Goal: Information Seeking & Learning: Learn about a topic

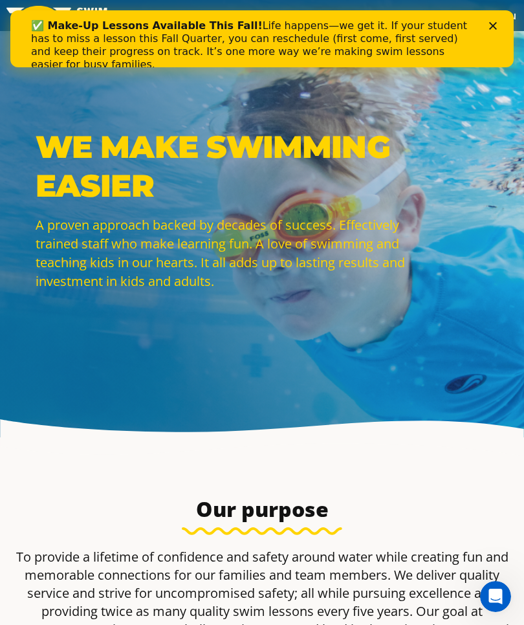
click at [490, 32] on div "✅ Make-Up Lessons Available This Fall! Life happens—we get it. If your student …" at bounding box center [262, 46] width 462 height 60
click at [491, 28] on polygon "Close" at bounding box center [493, 26] width 8 height 8
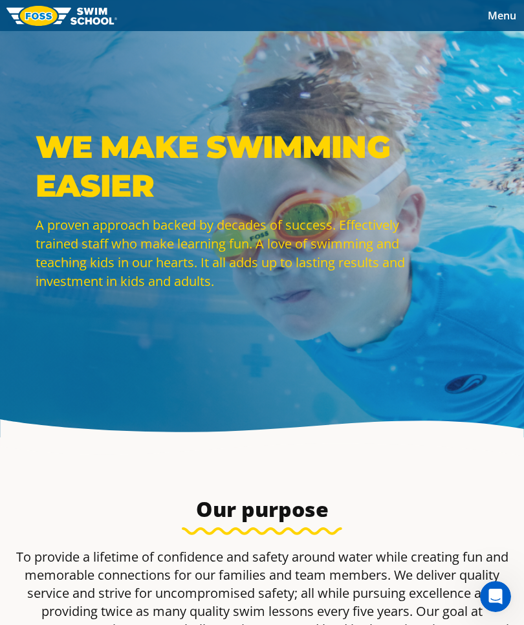
click at [499, 18] on span "Menu" at bounding box center [502, 15] width 28 height 14
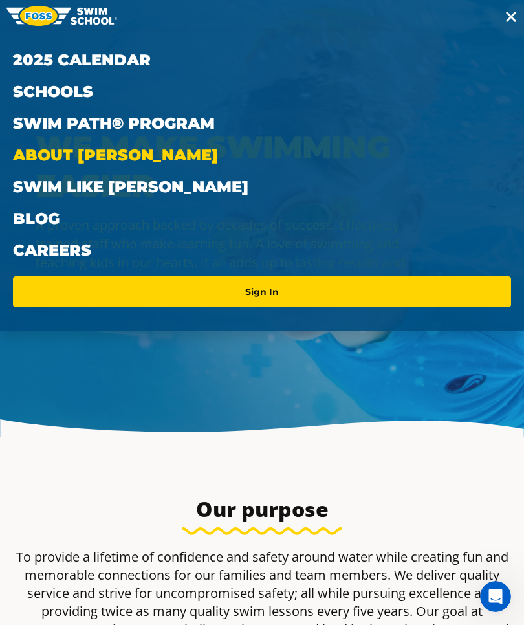
click at [41, 164] on link "About [PERSON_NAME]" at bounding box center [262, 155] width 498 height 32
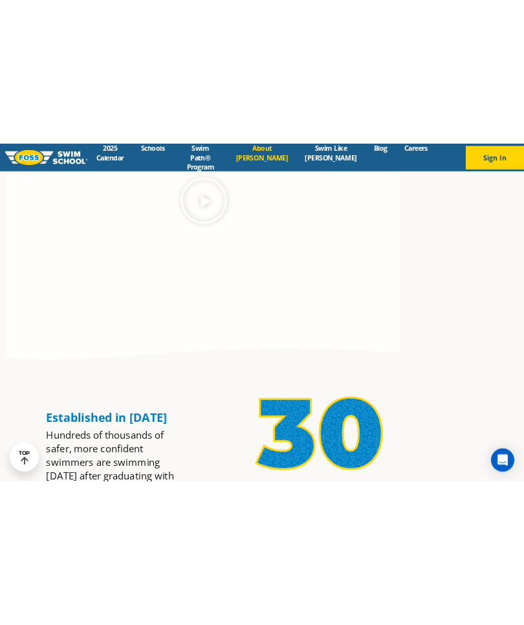
scroll to position [819, 0]
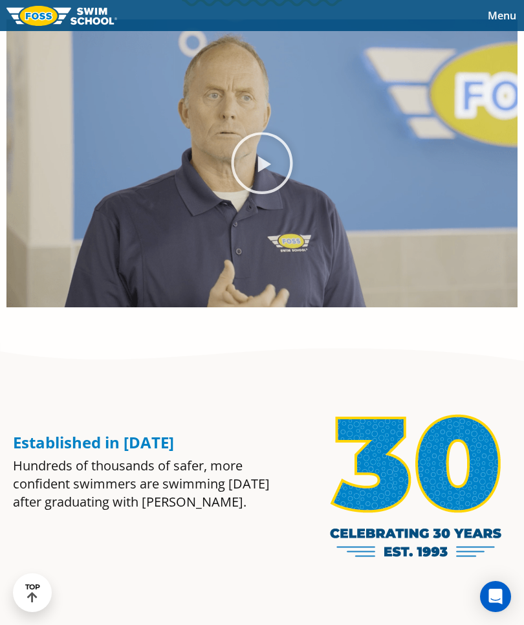
click at [261, 194] on icon "Play Video" at bounding box center [262, 163] width 61 height 61
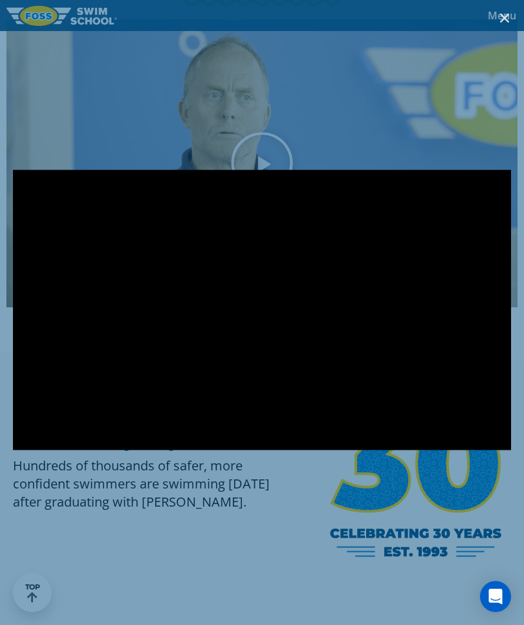
click at [242, 173] on div at bounding box center [262, 312] width 524 height 625
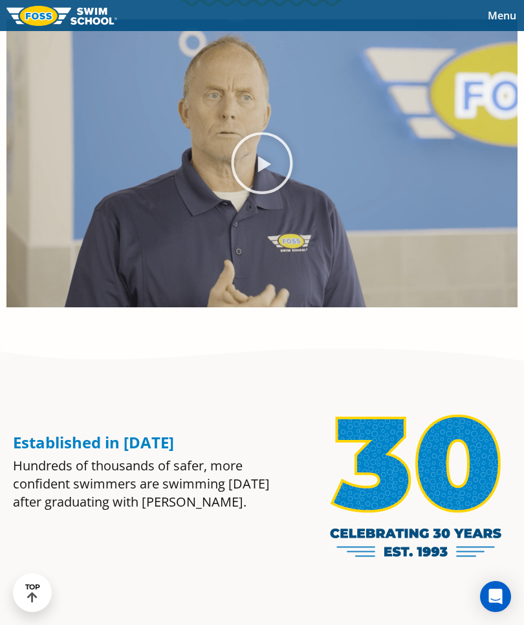
click at [261, 194] on icon "Play Video" at bounding box center [262, 163] width 61 height 61
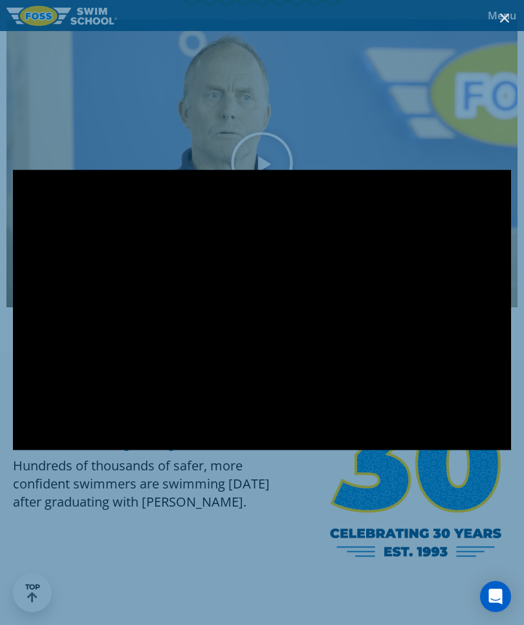
click at [109, 163] on div at bounding box center [262, 312] width 524 height 625
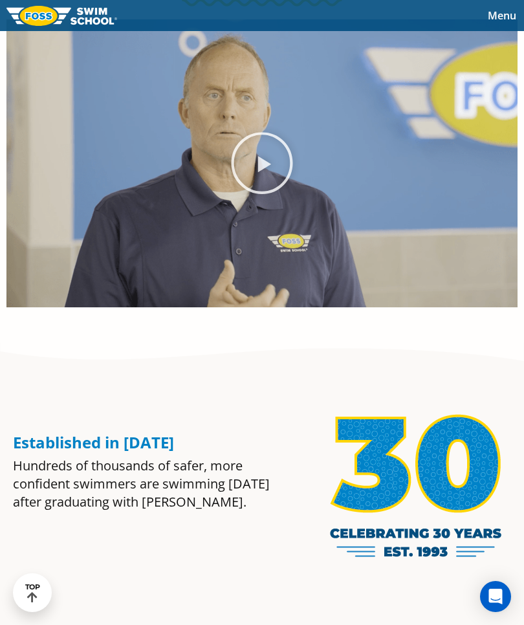
click at [496, 17] on span "Menu" at bounding box center [502, 15] width 28 height 14
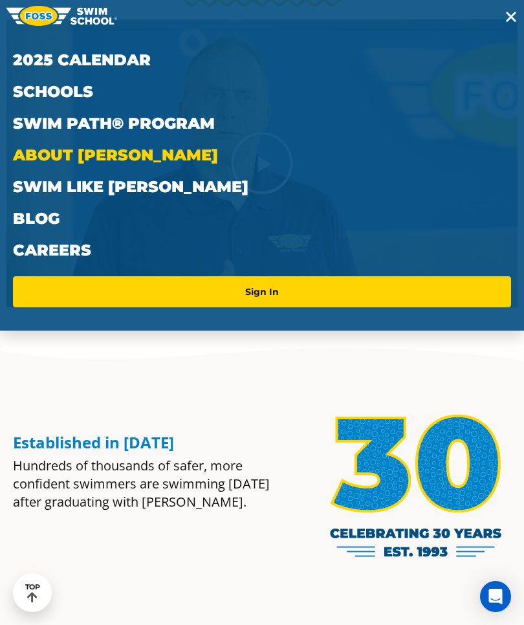
click at [44, 189] on link "Swim Like [PERSON_NAME]" at bounding box center [262, 187] width 498 height 32
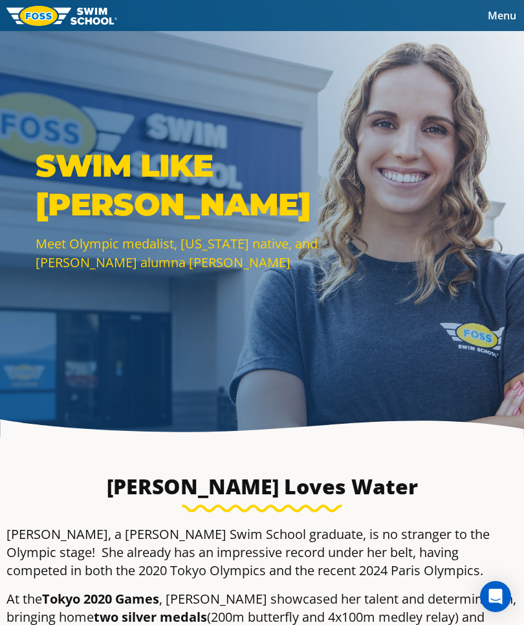
click at [494, 17] on span "Menu" at bounding box center [502, 15] width 28 height 14
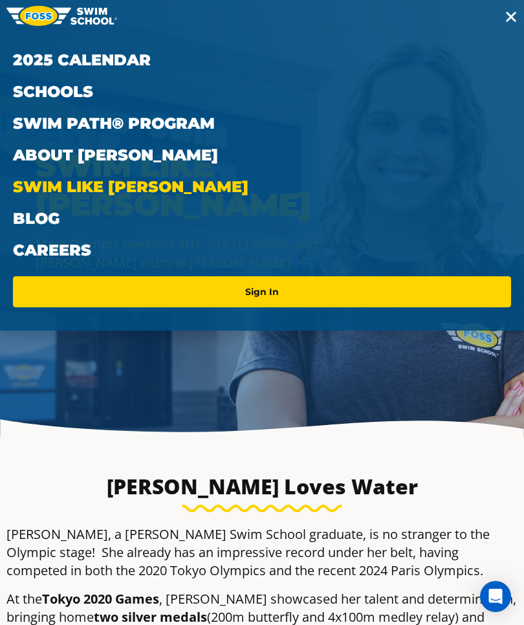
click at [34, 254] on link "Careers" at bounding box center [262, 250] width 498 height 32
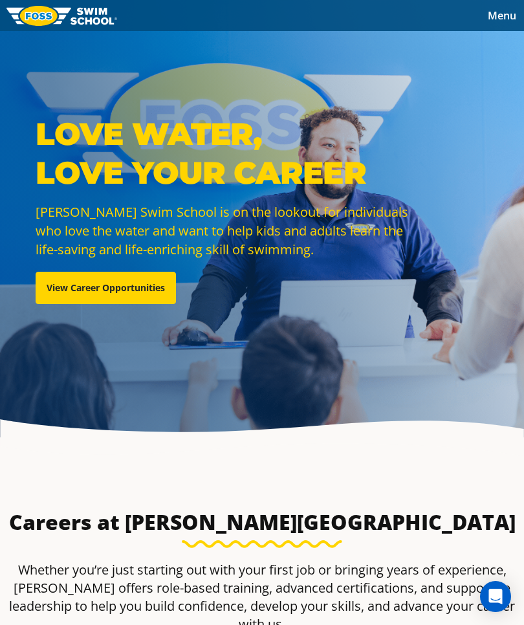
click at [95, 304] on link "View Career Opportunities" at bounding box center [106, 288] width 140 height 32
